Goal: Information Seeking & Learning: Learn about a topic

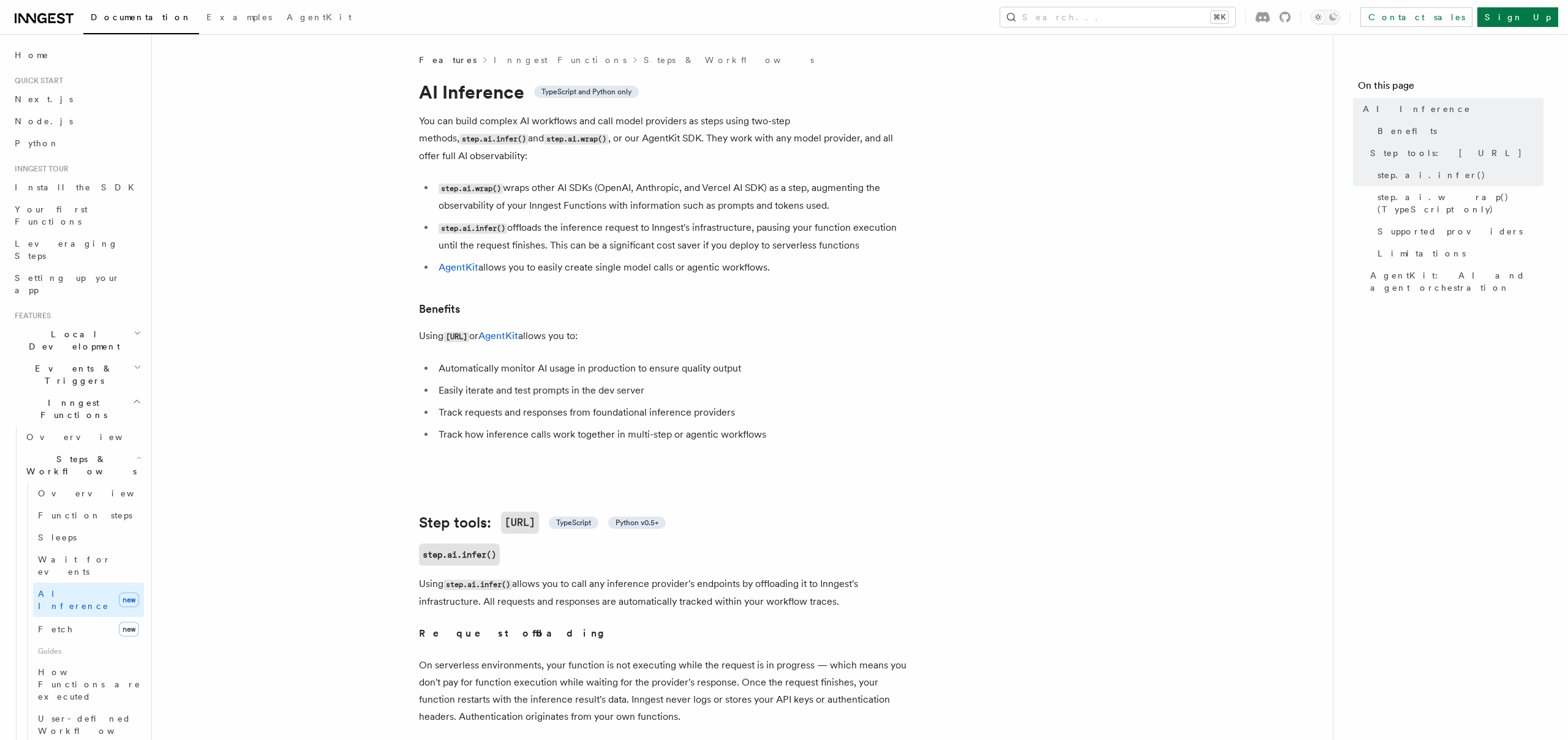
scroll to position [3, 0]
click at [82, 483] on link "Overview" at bounding box center [88, 494] width 111 height 22
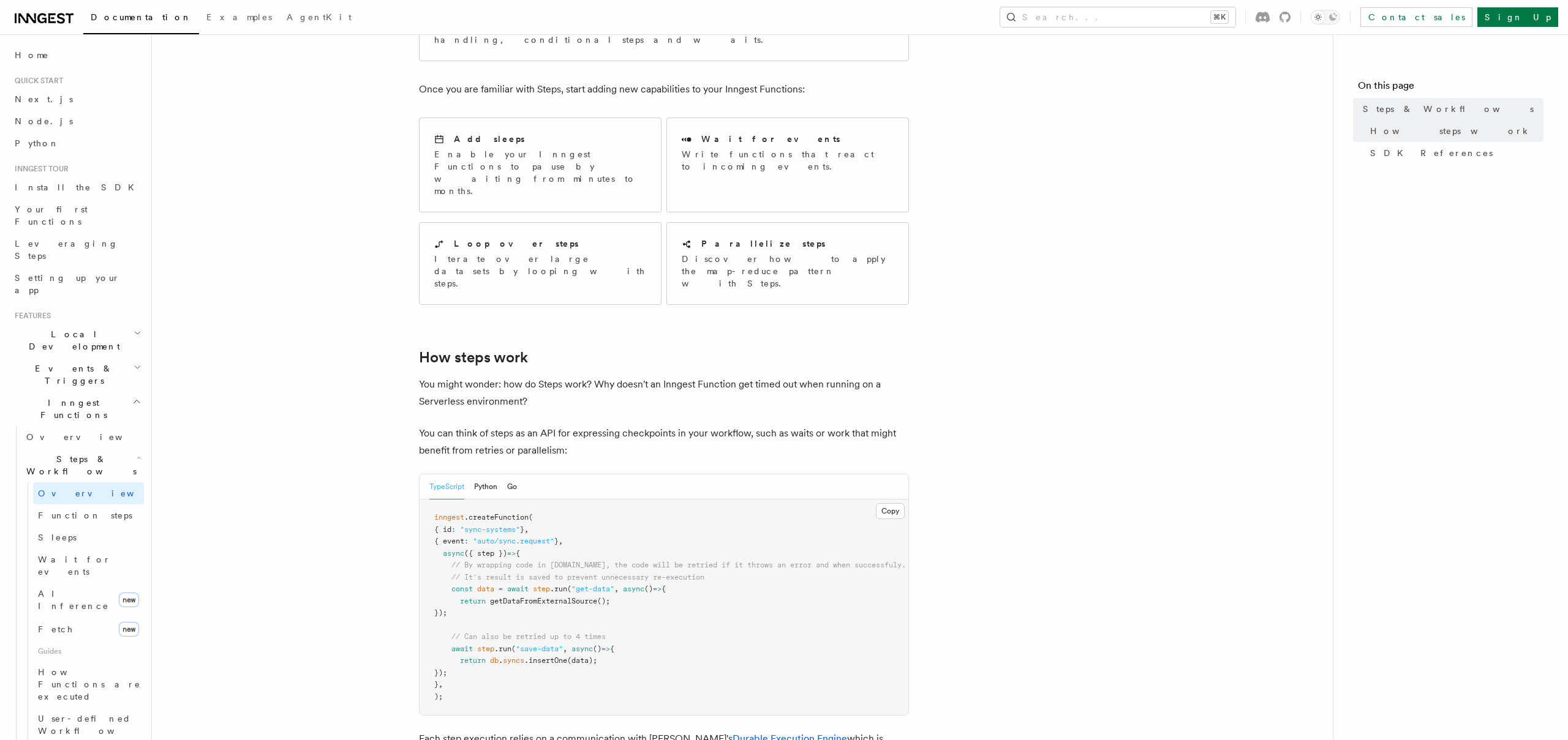
scroll to position [196, 0]
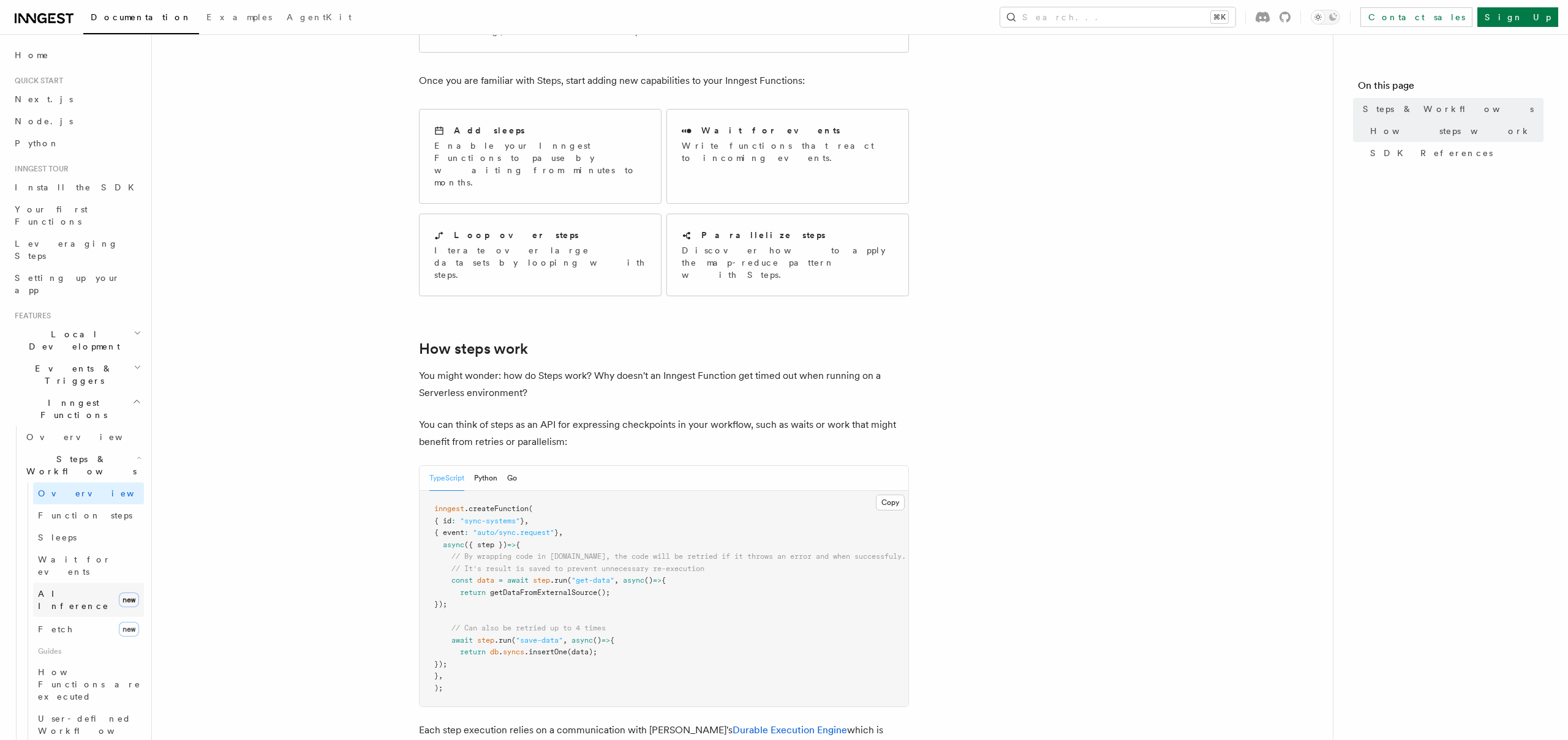
click at [85, 583] on link "AI Inference new" at bounding box center [88, 600] width 111 height 34
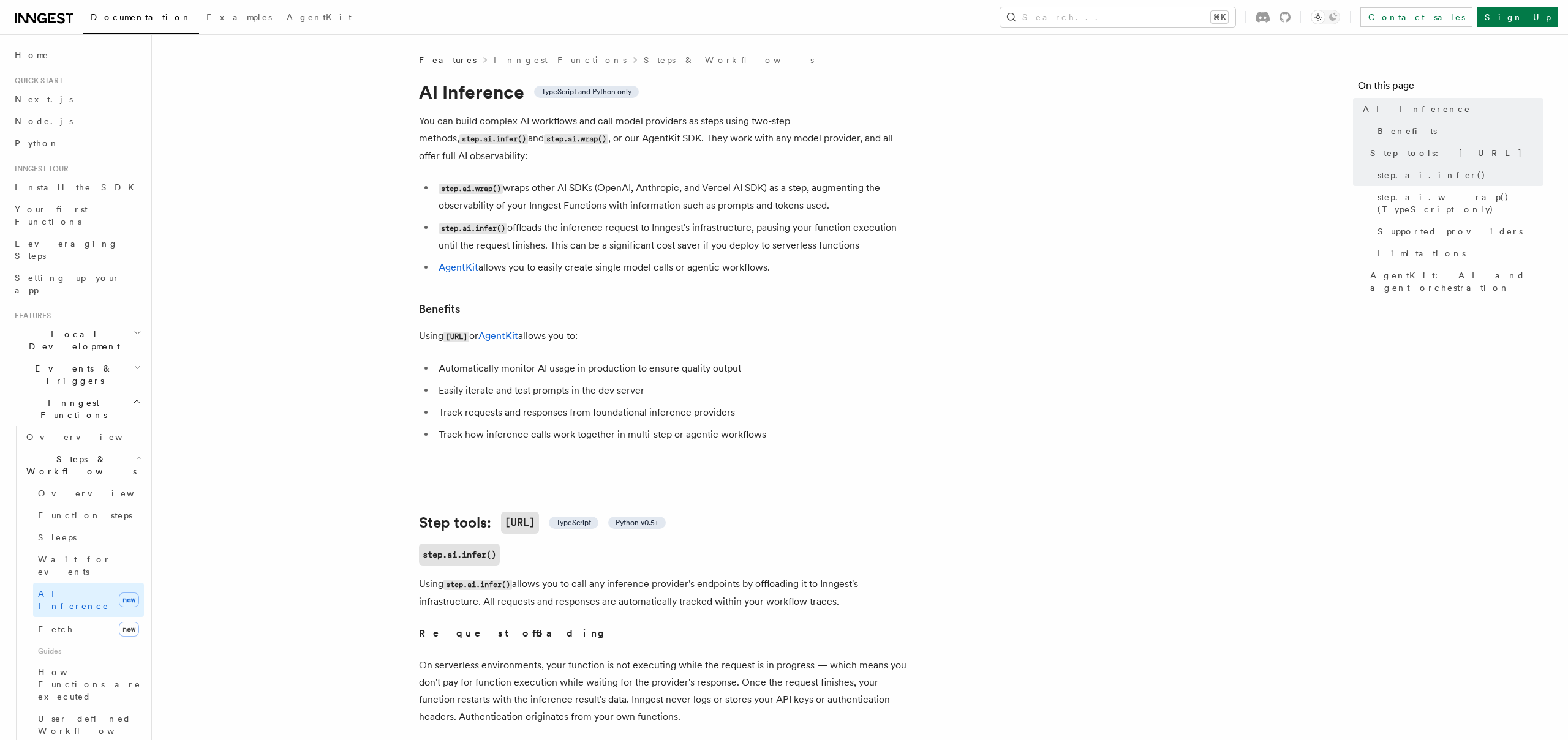
click at [84, 392] on h2 "Inngest Functions" at bounding box center [77, 409] width 134 height 34
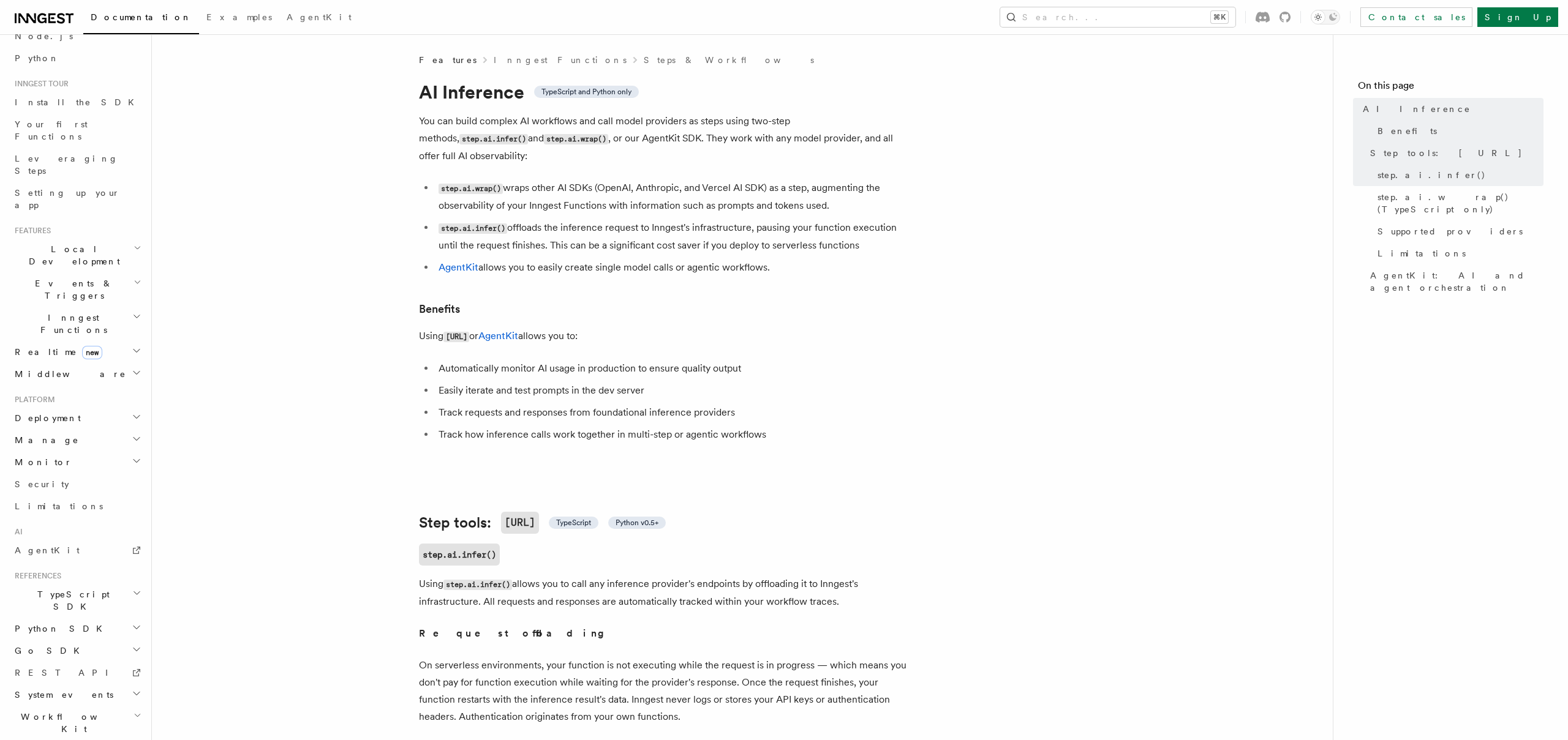
click at [61, 711] on span "Workflow Kit" at bounding box center [71, 724] width 124 height 25
click at [59, 627] on span "Workflow Kit" at bounding box center [71, 639] width 124 height 25
click at [67, 539] on link "AgentKit" at bounding box center [77, 550] width 134 height 22
